Goal: Check status: Check status

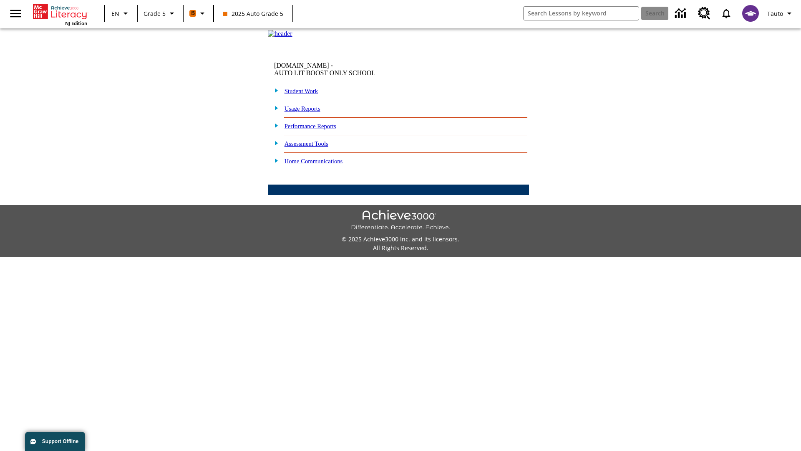
click at [307, 94] on link "Student Work" at bounding box center [301, 91] width 33 height 7
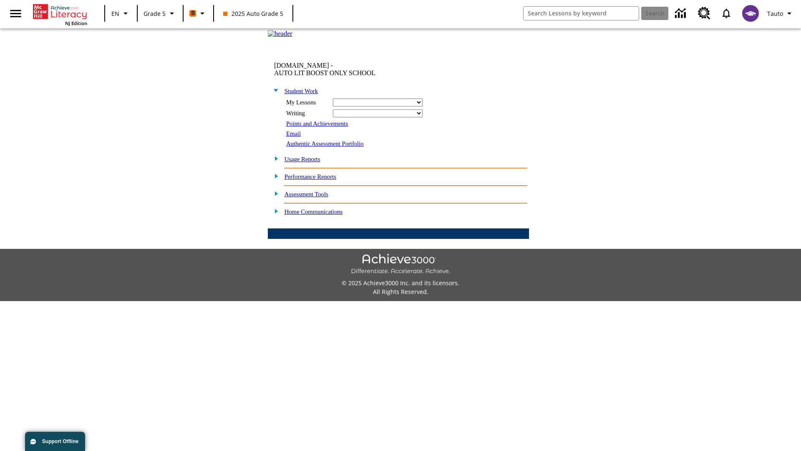
select select "/options/reports/?report_id=12&atype=21&section=2"
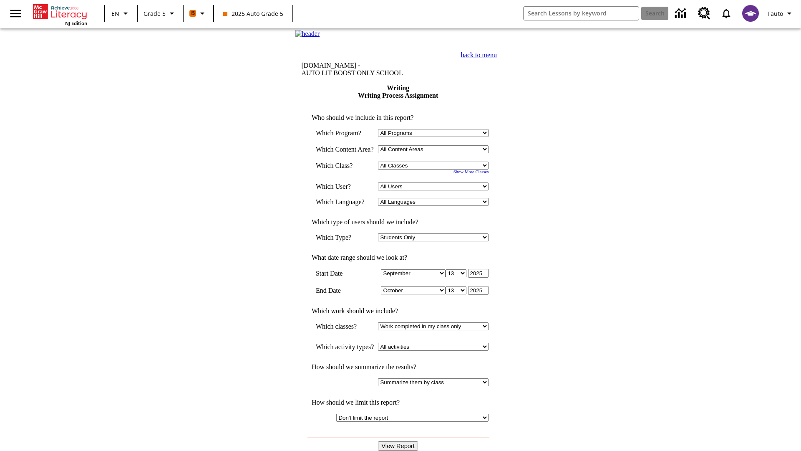
select select "11133131"
click at [436, 190] on select "All Users Cat, Sautoen Cat, Sautoes Cat1, Sautoss Donotlogin, Sautoen Twoschool…" at bounding box center [433, 186] width 111 height 8
select select "21437107"
click at [399, 441] on input "View Report" at bounding box center [398, 445] width 40 height 9
